Goal: Check status: Check status

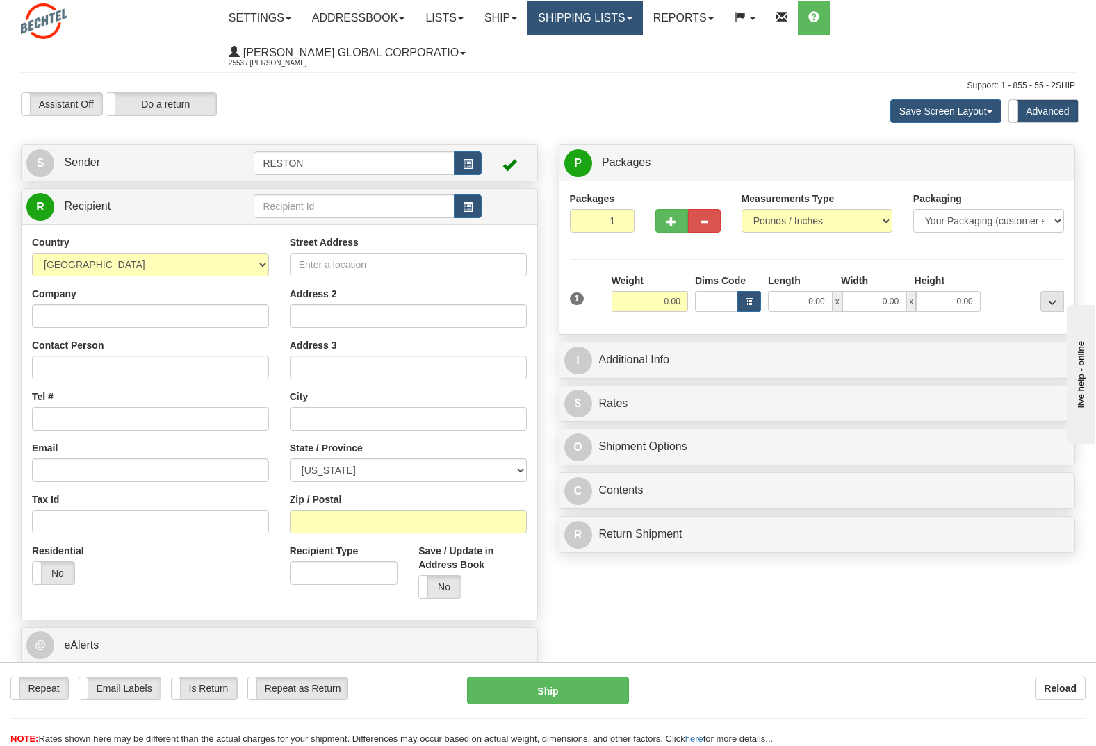
click at [642, 19] on link "Shipping lists" at bounding box center [584, 18] width 115 height 35
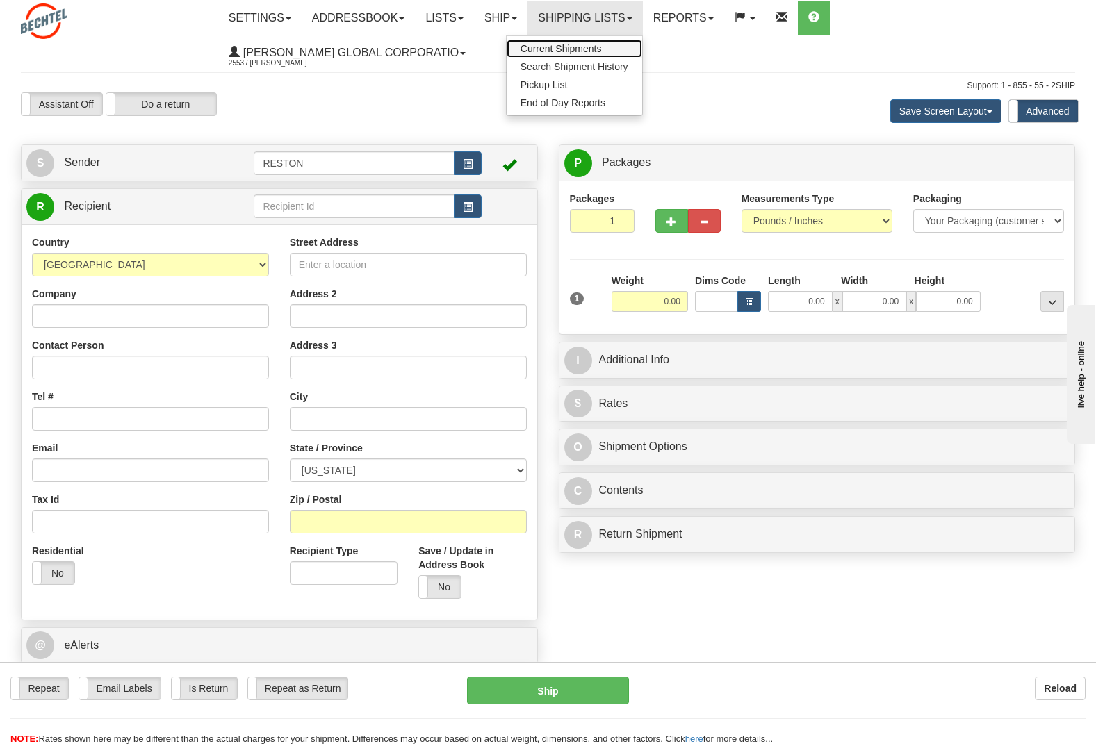
click at [602, 51] on span "Current Shipments" at bounding box center [561, 48] width 81 height 11
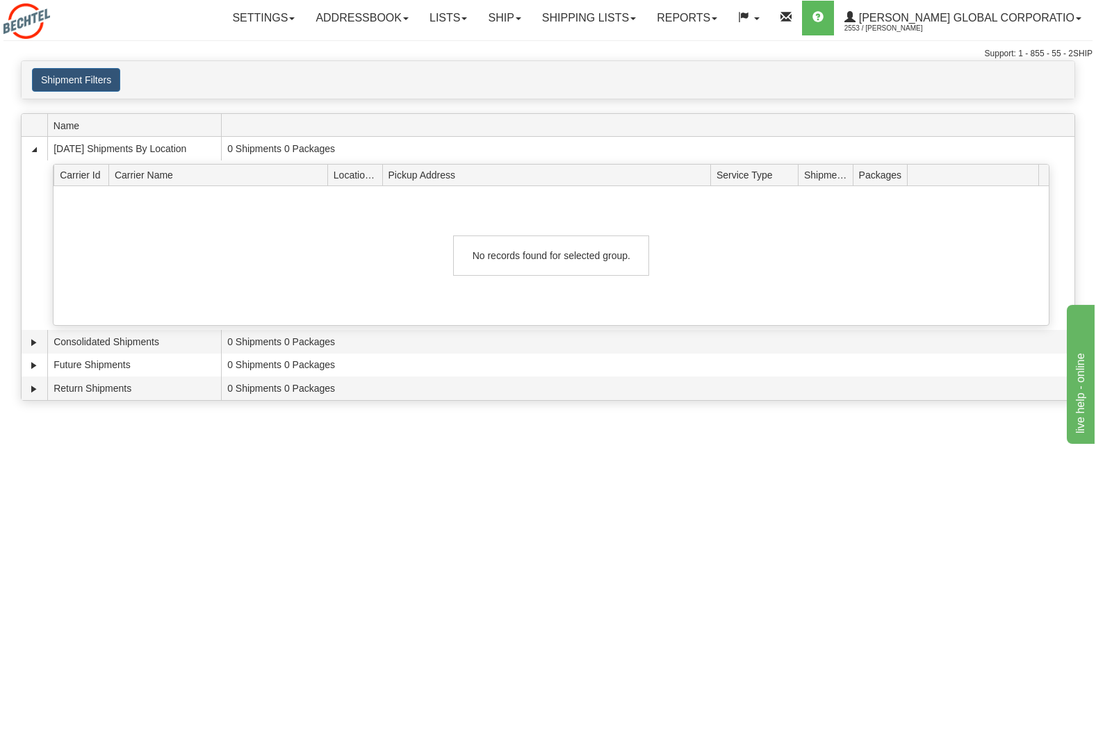
click at [667, 42] on div "Toggle navigation Settings Shipping Preferences Fields Preferences New" at bounding box center [548, 30] width 1096 height 60
click at [636, 17] on span at bounding box center [633, 18] width 6 height 3
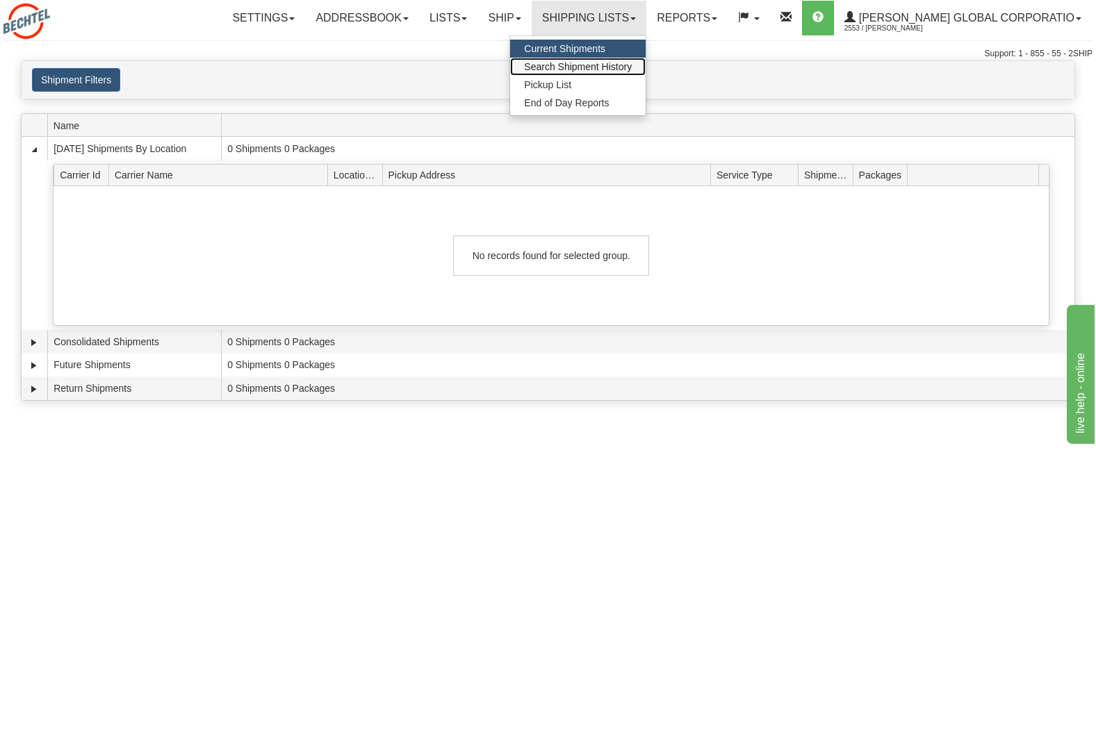
click at [613, 64] on span "Search Shipment History" at bounding box center [578, 66] width 108 height 11
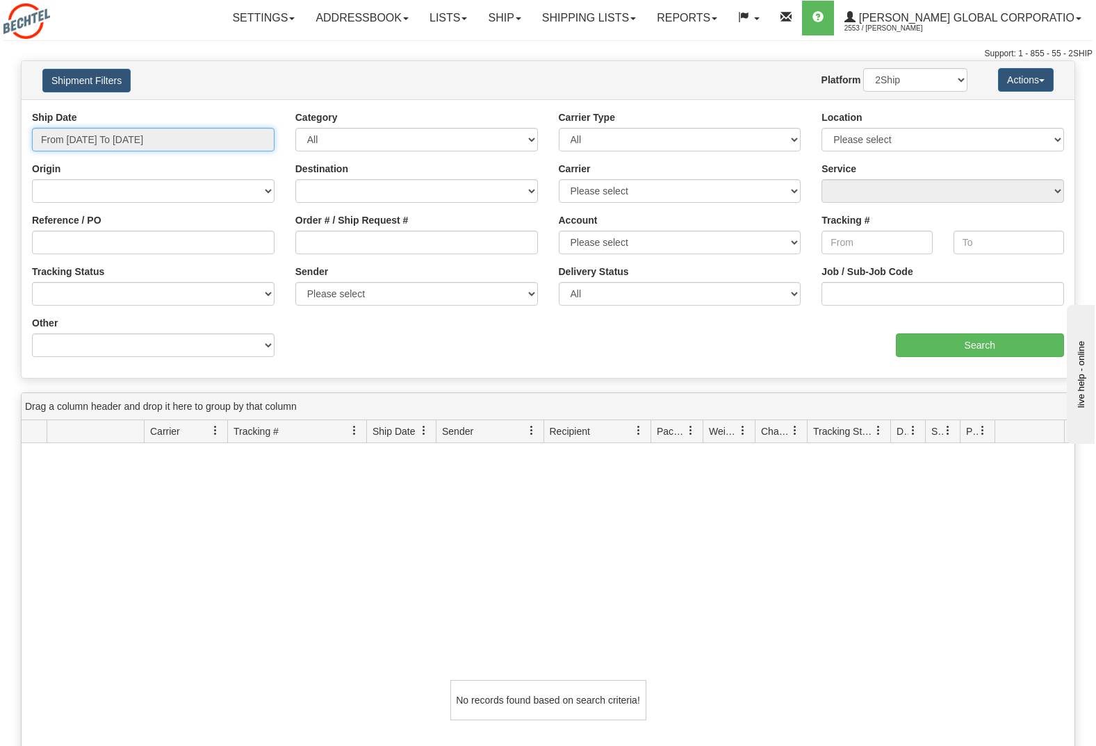
click at [96, 144] on input "From 10/08/2025 To 10/09/2025" at bounding box center [153, 140] width 243 height 24
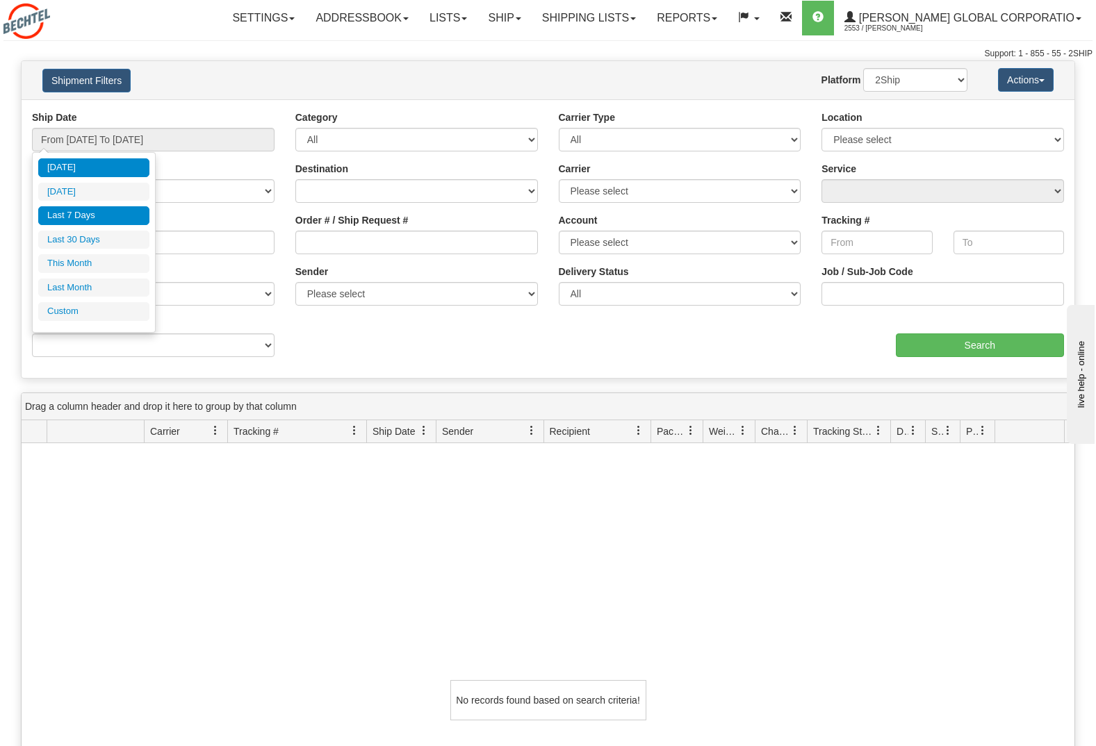
drag, startPoint x: 96, startPoint y: 144, endPoint x: 81, endPoint y: 214, distance: 71.7
click at [81, 214] on li "Last 7 Days" at bounding box center [93, 215] width 111 height 19
type input "From 10/03/2025 To 10/09/2025"
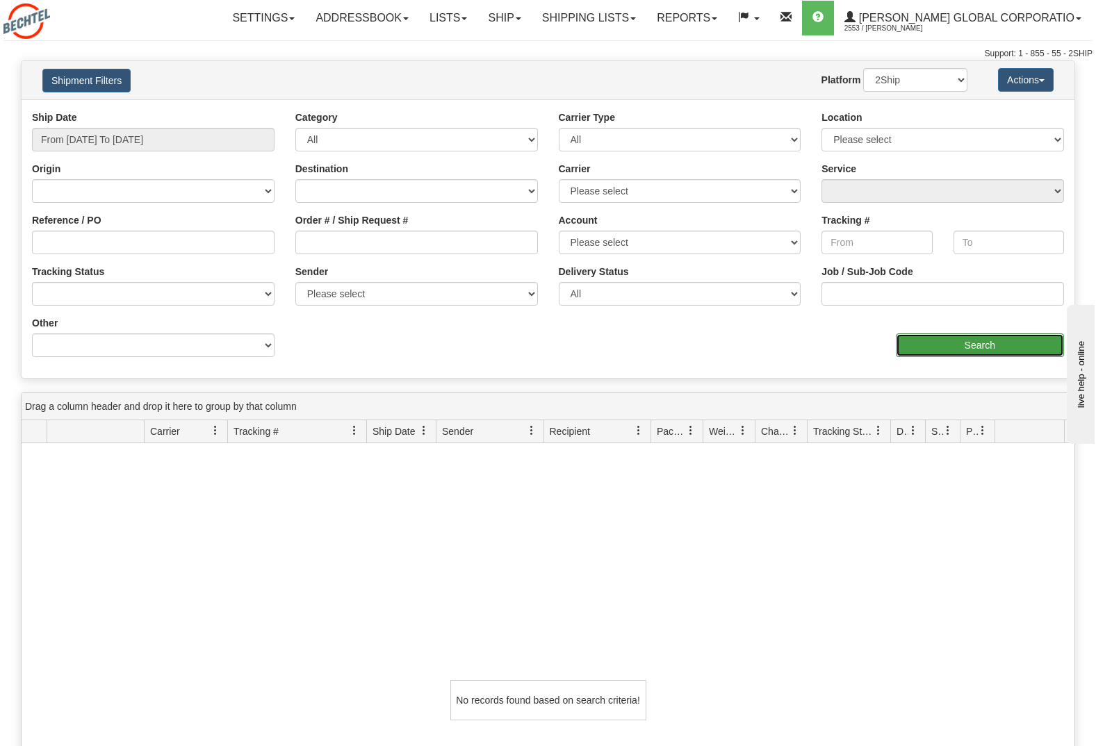
click at [980, 354] on input "Search" at bounding box center [980, 346] width 169 height 24
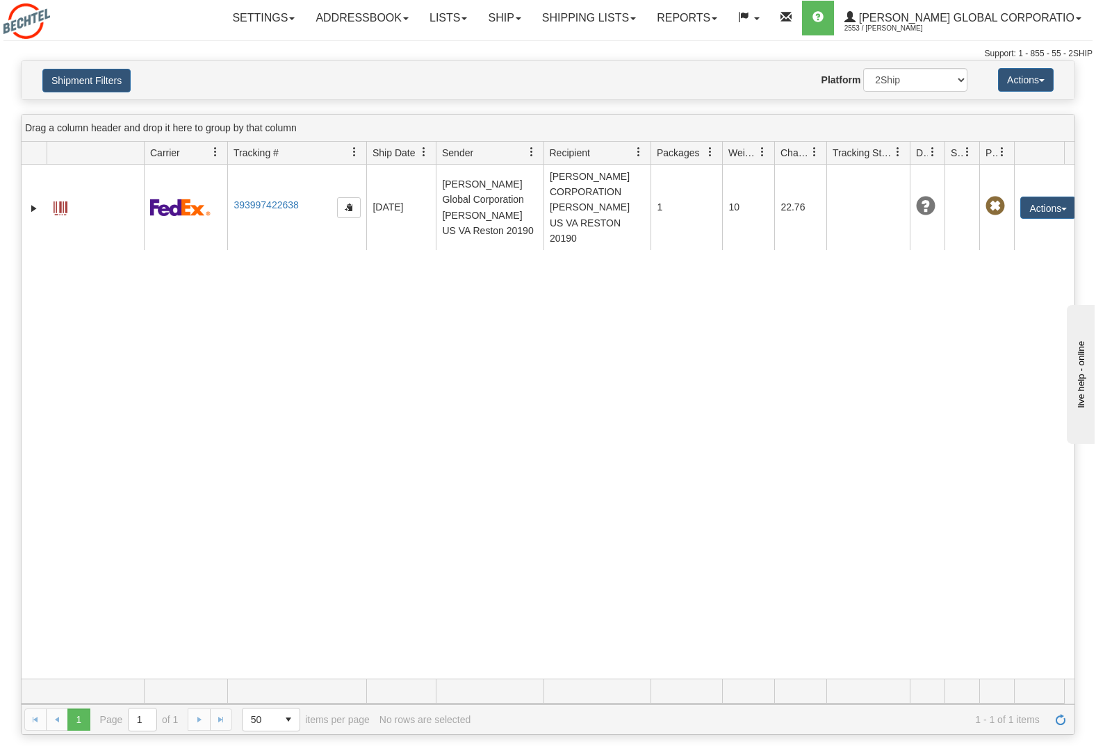
drag, startPoint x: 701, startPoint y: 147, endPoint x: 721, endPoint y: 149, distance: 20.3
click at [721, 149] on div "Id Client Id Carrier Tracking # Pro Number Ship Date Label Generation Date Send…" at bounding box center [543, 153] width 1043 height 22
drag, startPoint x: 773, startPoint y: 146, endPoint x: 782, endPoint y: 151, distance: 10.0
click at [782, 151] on div "Id Client Id Carrier Tracking # Pro Number Ship Date Label Generation Date Send…" at bounding box center [543, 153] width 1043 height 22
drag, startPoint x: 833, startPoint y: 148, endPoint x: 845, endPoint y: 151, distance: 12.1
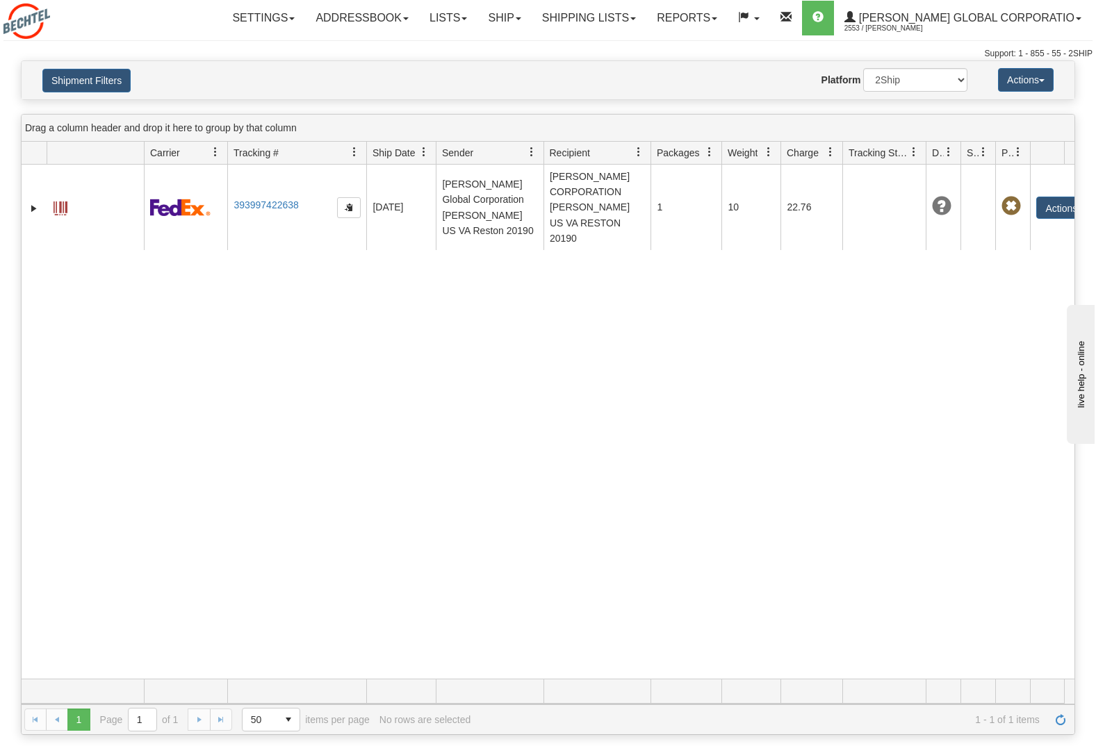
click at [845, 151] on div "Id Client Id Carrier Tracking # Pro Number Ship Date Label Generation Date Send…" at bounding box center [543, 153] width 1043 height 22
drag, startPoint x: 928, startPoint y: 149, endPoint x: 944, endPoint y: 143, distance: 16.9
click at [944, 143] on div "Id Client Id Carrier Tracking # Pro Number Ship Date Label Generation Date Send…" at bounding box center [543, 153] width 1043 height 22
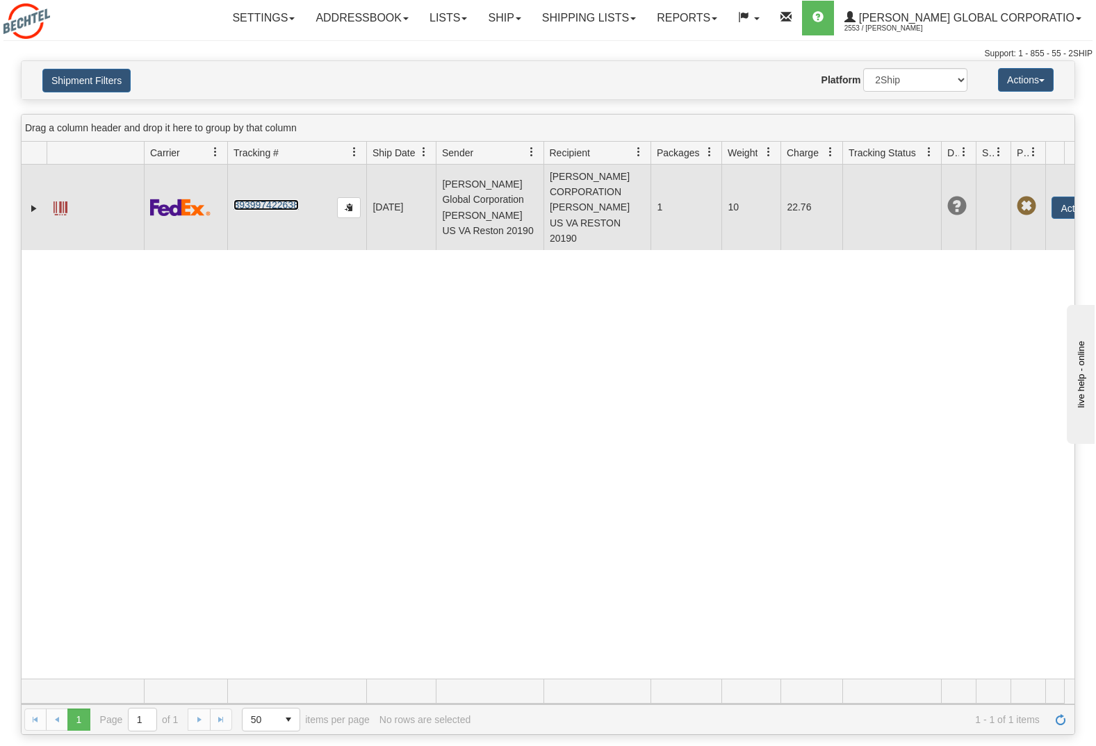
click at [283, 201] on link "393997422638" at bounding box center [266, 204] width 65 height 11
